Goal: Task Accomplishment & Management: Complete application form

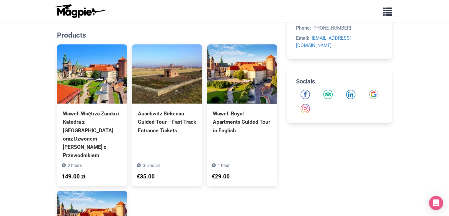
scroll to position [208, 0]
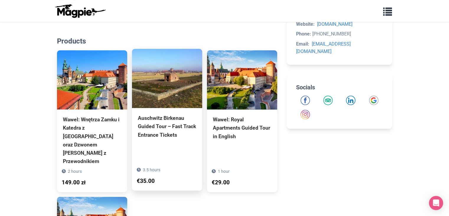
click at [148, 133] on div "Auschwitz Birkenau Guided Tour – Fast Track Entrance Tickets" at bounding box center [167, 126] width 58 height 25
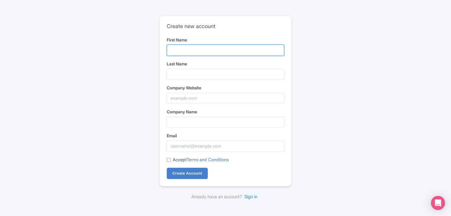
click at [220, 48] on input "First Name" at bounding box center [226, 50] width 118 height 11
type input "[PERSON_NAME]"
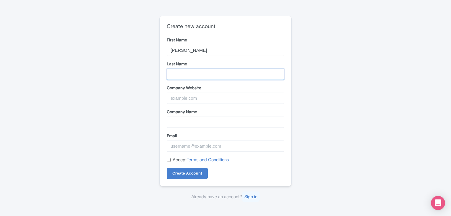
type input "[PERSON_NAME]"
type input "[EMAIL_ADDRESS][DOMAIN_NAME]"
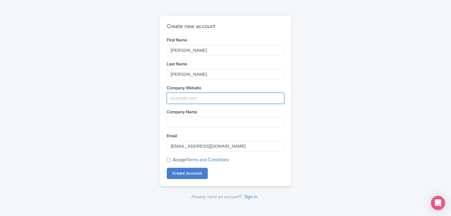
click at [196, 100] on input "Company Website" at bounding box center [226, 97] width 118 height 11
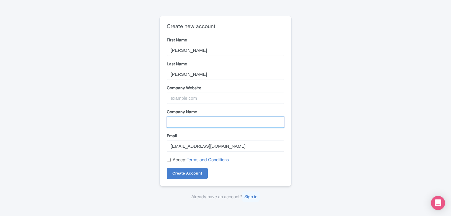
click at [173, 123] on input "Company Name" at bounding box center [226, 121] width 118 height 11
type input "unmsm"
click at [168, 161] on input "Accept Terms and Conditions" at bounding box center [169, 160] width 4 height 4
checkbox input "true"
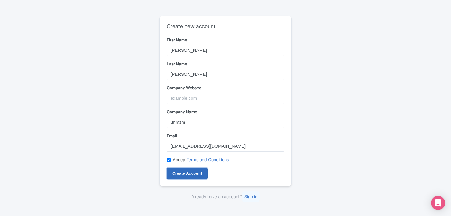
click at [174, 172] on input "Create Account" at bounding box center [187, 172] width 41 height 11
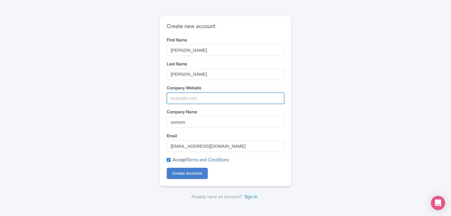
click at [172, 101] on input "Company Website" at bounding box center [226, 97] width 118 height 11
type input "[DOMAIN_NAME]"
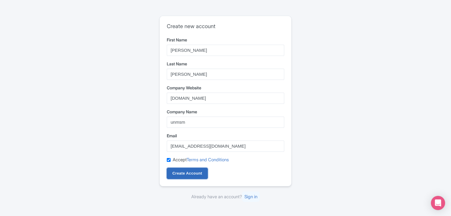
click at [176, 178] on input "Create Account" at bounding box center [187, 172] width 41 height 11
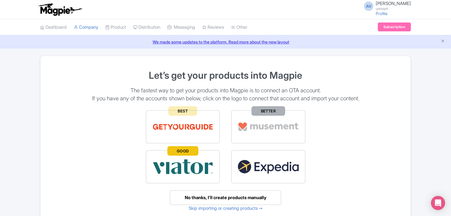
click at [253, 197] on div "No thanks, I’ll create products manually" at bounding box center [226, 197] width 112 height 15
click at [207, 209] on link "Skip importing or creating products ➙" at bounding box center [226, 208] width 74 height 6
